Goal: Find specific page/section: Find specific page/section

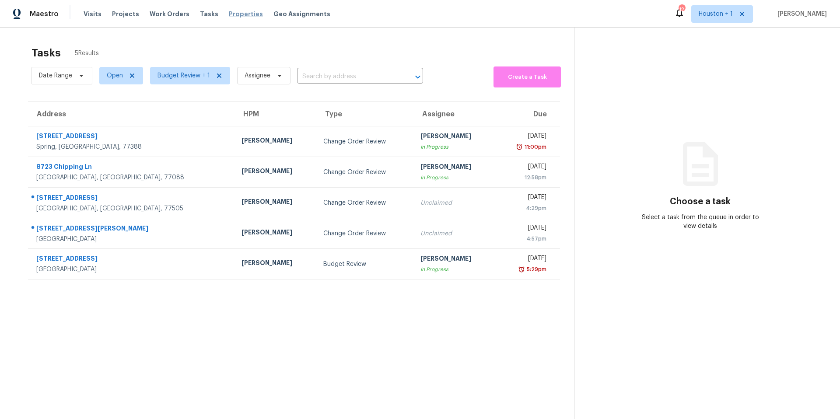
click at [229, 17] on span "Properties" at bounding box center [246, 14] width 34 height 9
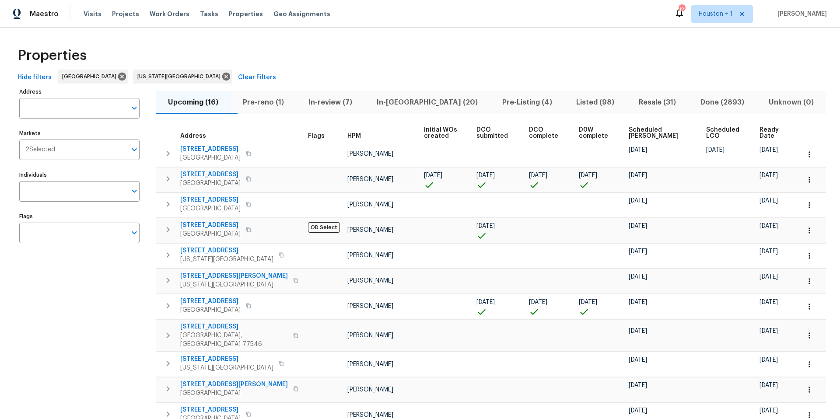
click at [273, 101] on span "Pre-reno (1)" at bounding box center [263, 102] width 55 height 12
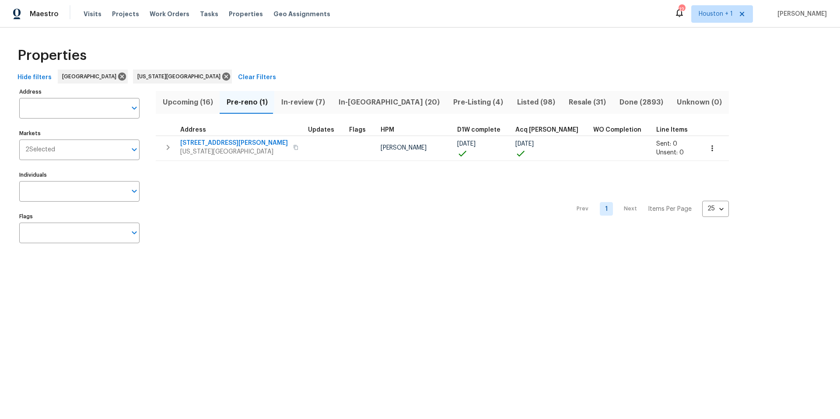
click at [356, 101] on span "In-reno (20)" at bounding box center [389, 102] width 104 height 12
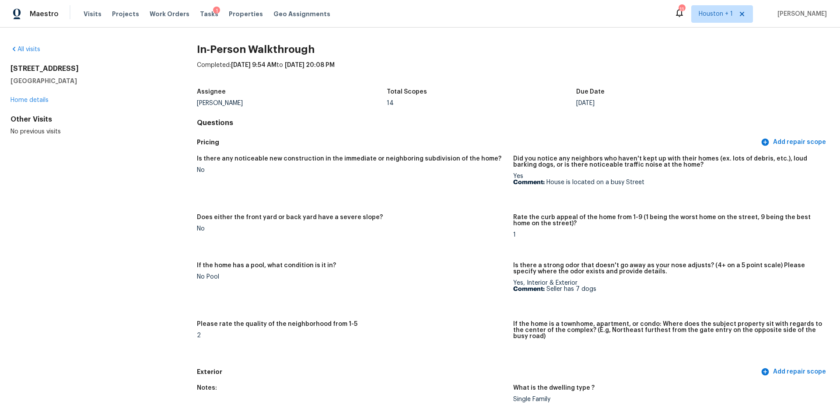
scroll to position [1719, 0]
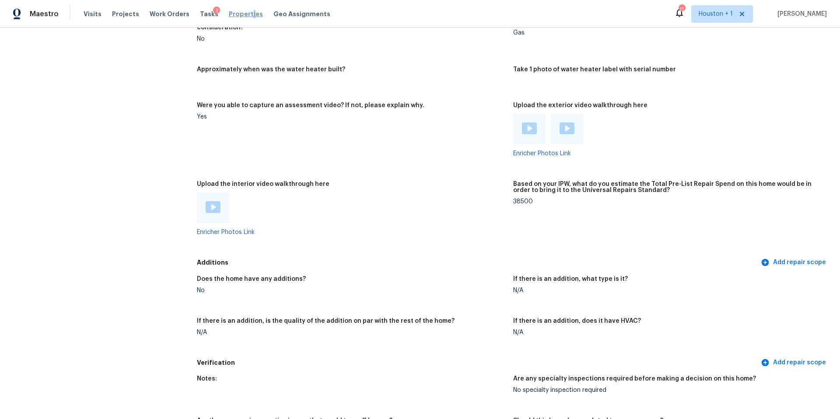
click at [241, 13] on span "Properties" at bounding box center [246, 14] width 34 height 9
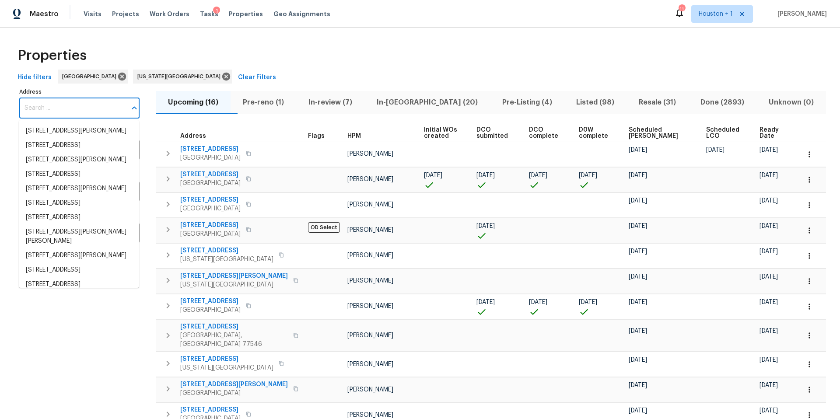
click at [83, 108] on input "Address" at bounding box center [72, 108] width 107 height 21
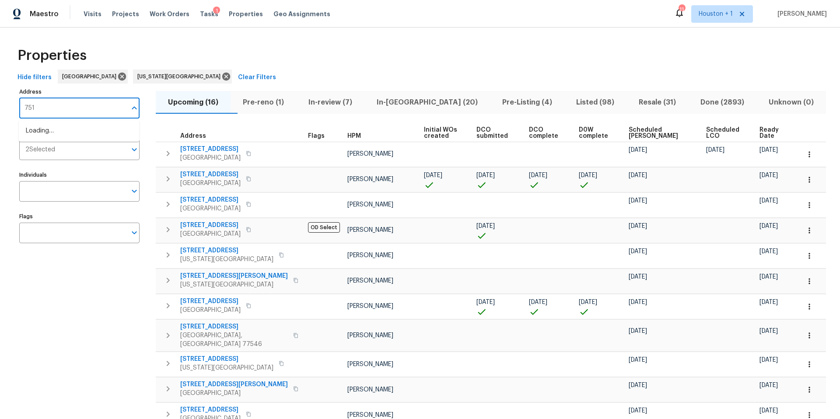
type input "7514"
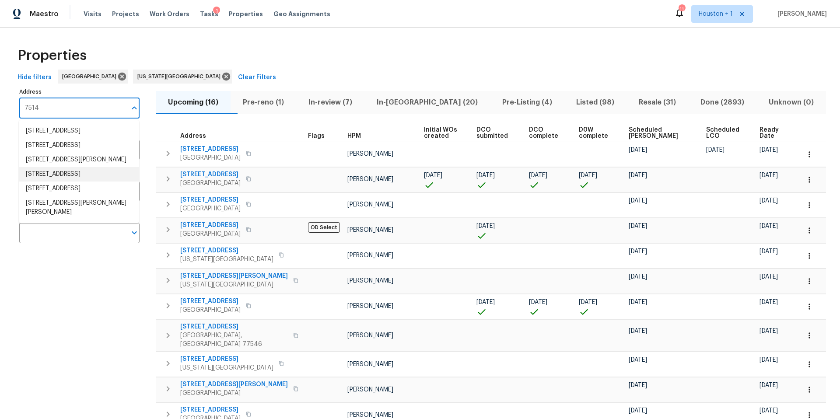
click at [80, 182] on li "7514 Thicket Hollow Ln Richmond TX 77469" at bounding box center [79, 174] width 120 height 14
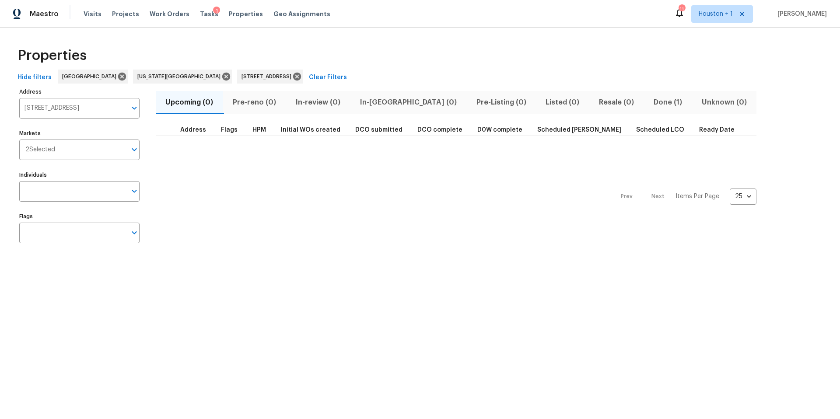
click at [649, 103] on span "Done (1)" at bounding box center [668, 102] width 38 height 12
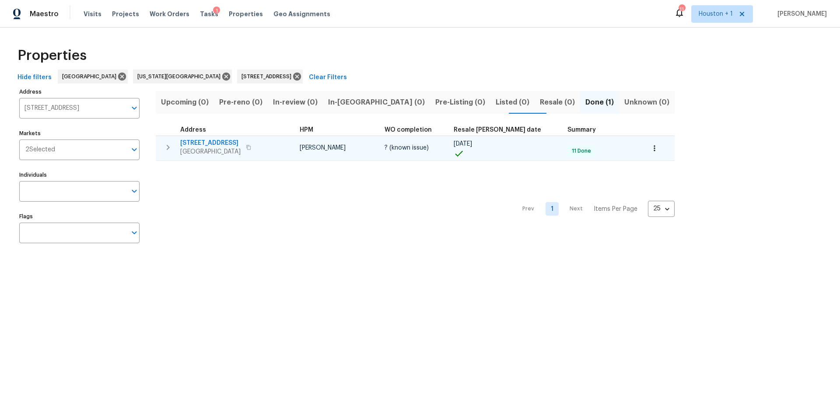
click at [220, 149] on span "Richmond, TX 77469" at bounding box center [210, 151] width 60 height 9
click at [650, 150] on icon "button" at bounding box center [654, 148] width 9 height 9
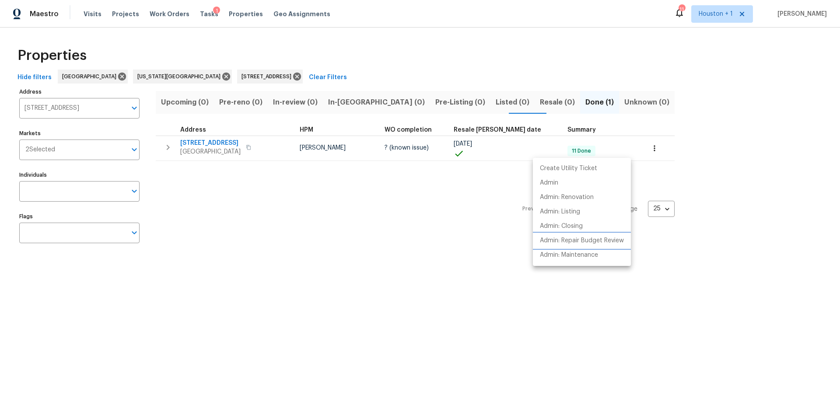
click at [572, 241] on p "Admin: Repair Budget Review" at bounding box center [582, 240] width 84 height 9
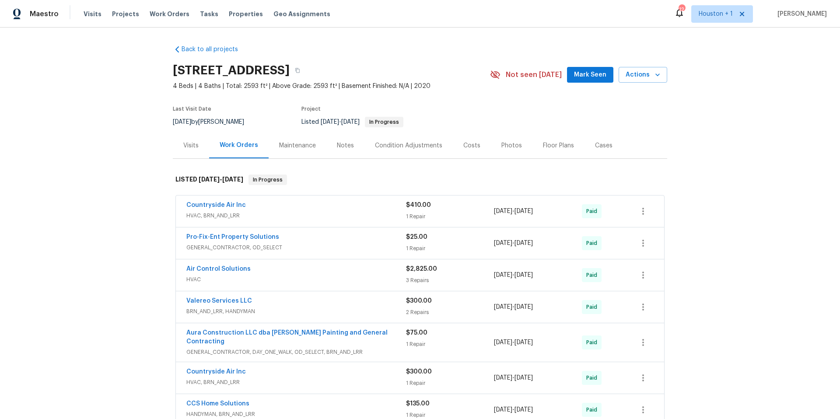
click at [502, 147] on div "Photos" at bounding box center [511, 145] width 21 height 9
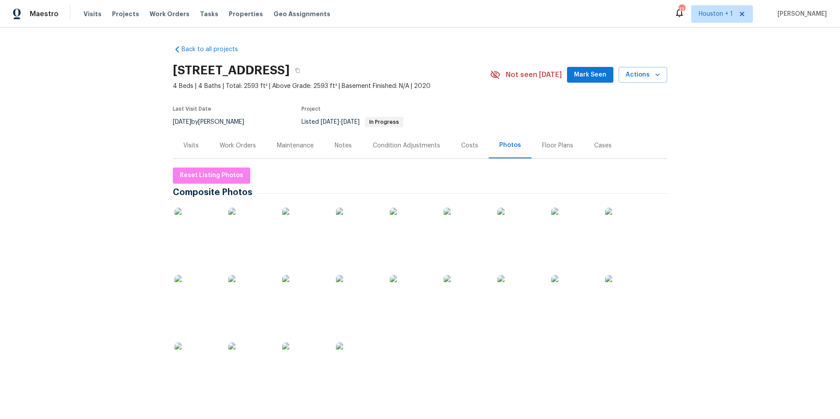
click at [468, 303] on img at bounding box center [466, 297] width 44 height 44
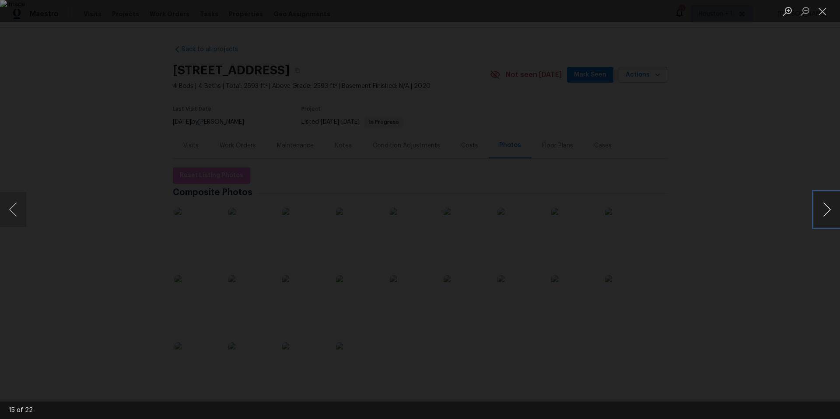
click at [827, 212] on button "Next image" at bounding box center [827, 209] width 26 height 35
click at [782, 211] on div "Lightbox" at bounding box center [420, 209] width 840 height 419
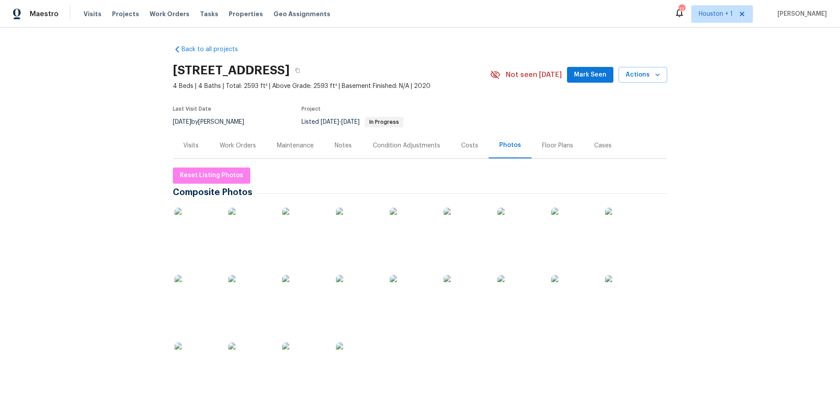
click at [207, 367] on img at bounding box center [197, 364] width 44 height 44
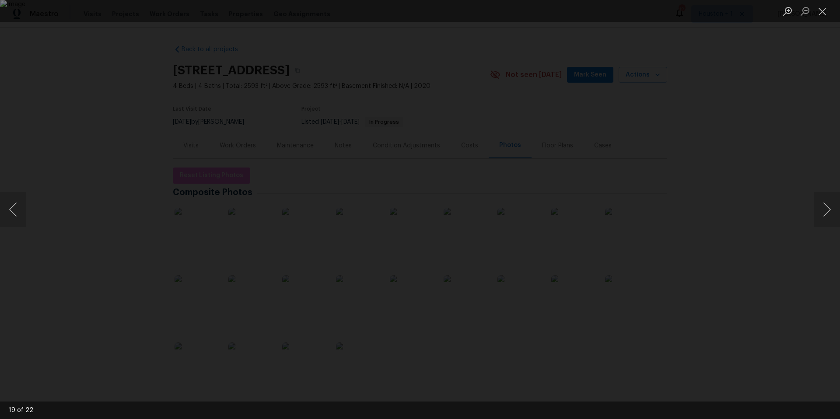
click at [720, 138] on div "Lightbox" at bounding box center [420, 209] width 840 height 419
